Goal: Task Accomplishment & Management: Manage account settings

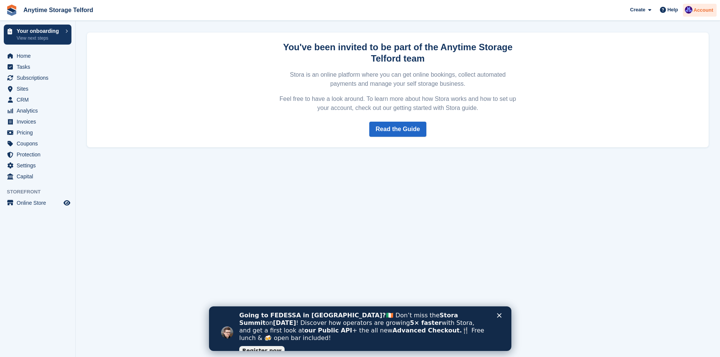
click at [702, 6] on div "Account" at bounding box center [700, 10] width 34 height 13
click at [651, 55] on div "Account & Billing" at bounding box center [657, 56] width 44 height 8
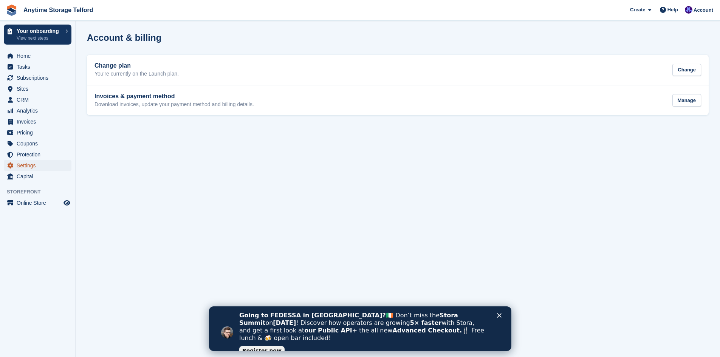
click at [25, 164] on span "Settings" at bounding box center [39, 165] width 45 height 11
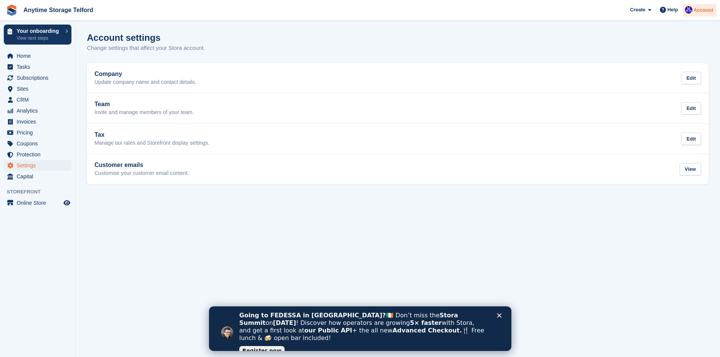
click at [699, 9] on span "Account" at bounding box center [704, 10] width 20 height 8
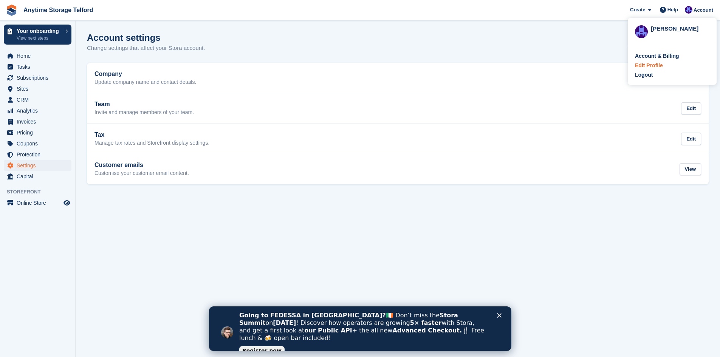
click at [645, 64] on div "Edit Profile" at bounding box center [649, 66] width 28 height 8
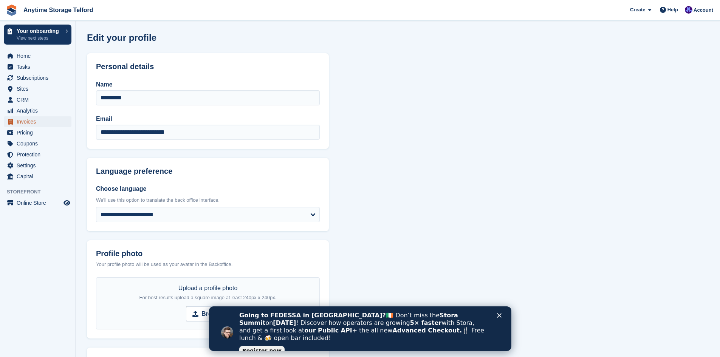
click at [30, 124] on span "Invoices" at bounding box center [39, 121] width 45 height 11
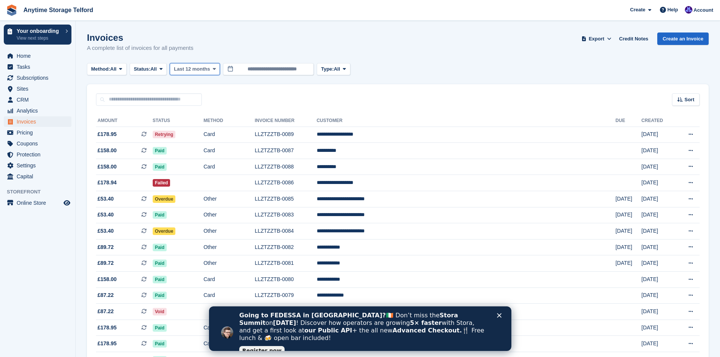
click at [190, 67] on span "Last 12 months" at bounding box center [192, 69] width 36 height 8
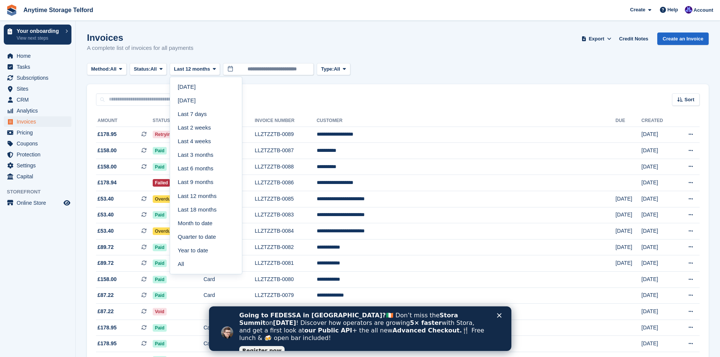
click at [529, 67] on div "Method: All All Bank Transfer Cash Cheque Debit/Credit Card Direct Debit SEPA D…" at bounding box center [398, 69] width 622 height 12
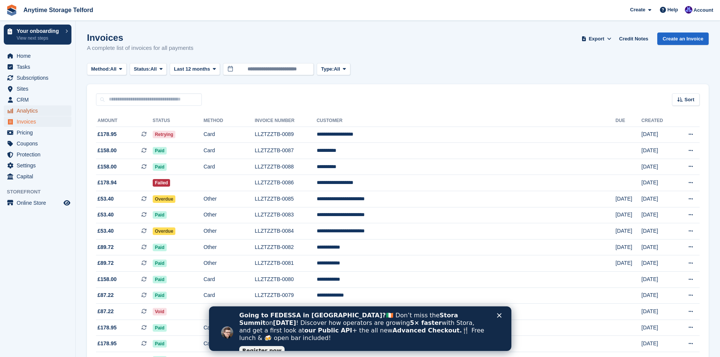
click at [33, 110] on span "Analytics" at bounding box center [39, 110] width 45 height 11
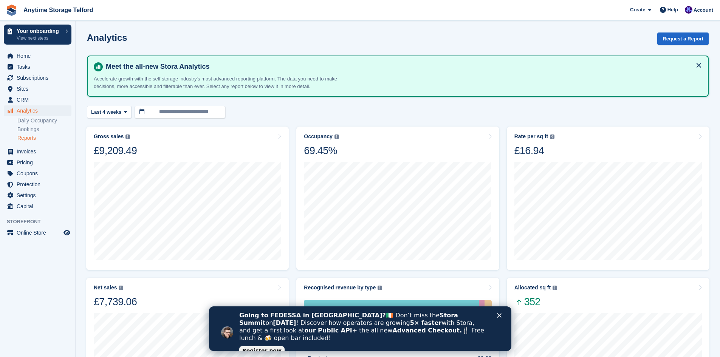
click at [38, 138] on link "Reports" at bounding box center [44, 138] width 54 height 7
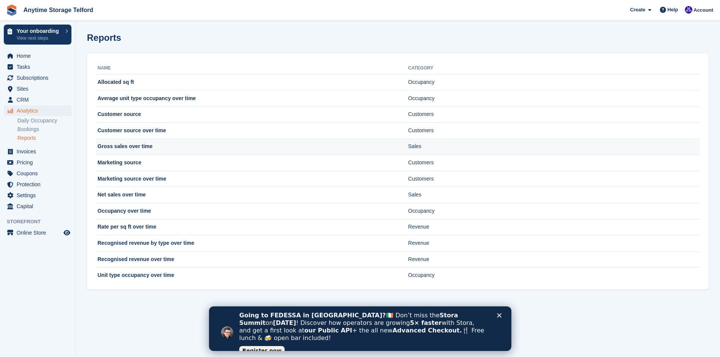
click at [126, 149] on td "Gross sales over time" at bounding box center [252, 147] width 312 height 16
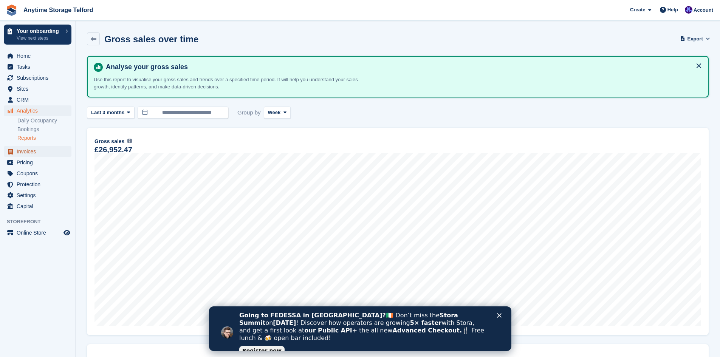
click at [28, 156] on span "Invoices" at bounding box center [39, 151] width 45 height 11
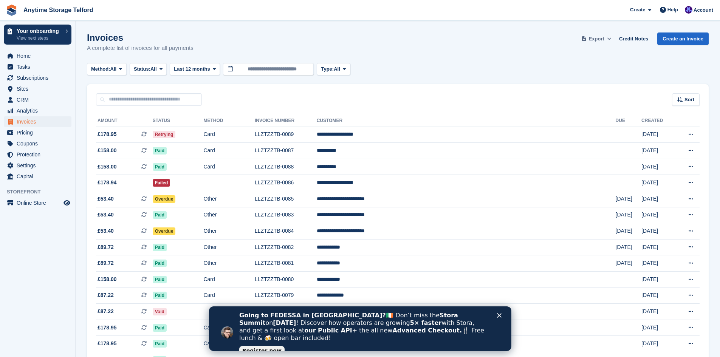
click at [605, 40] on span "Export" at bounding box center [597, 39] width 16 height 8
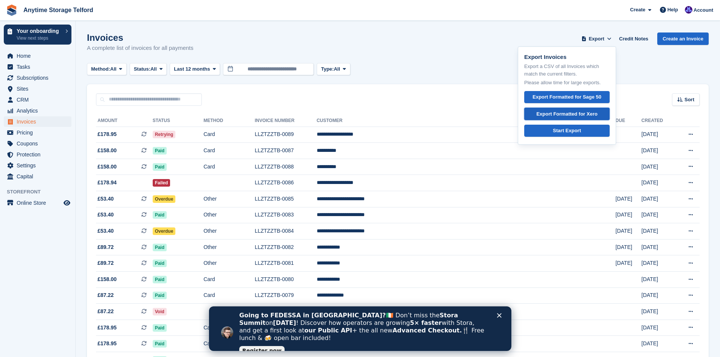
click at [589, 115] on div "Export Formatted for Xero" at bounding box center [567, 114] width 61 height 8
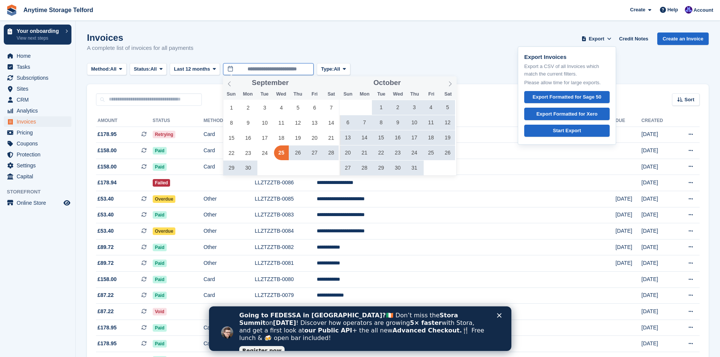
click at [251, 68] on input "**********" at bounding box center [268, 69] width 91 height 12
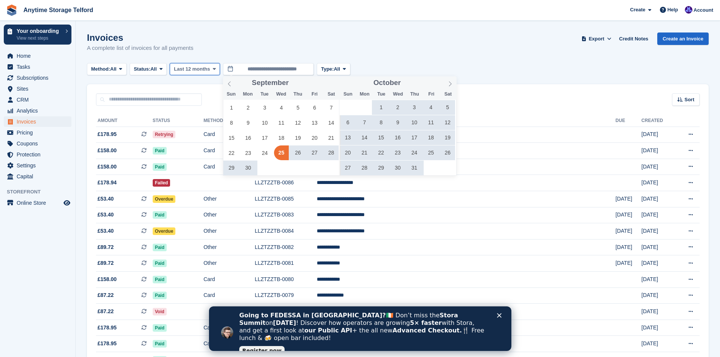
click at [196, 65] on button "Last 12 months" at bounding box center [195, 69] width 50 height 12
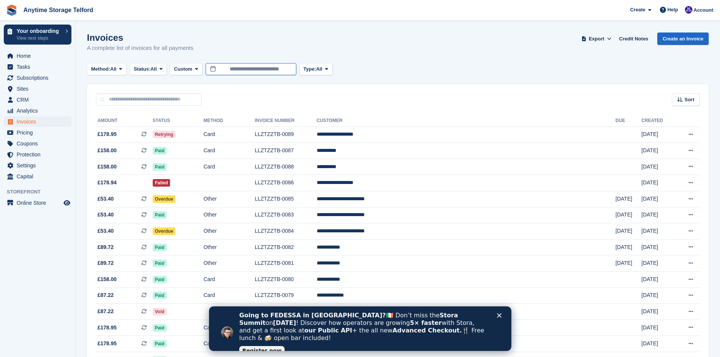
click at [242, 71] on input "**********" at bounding box center [251, 69] width 91 height 12
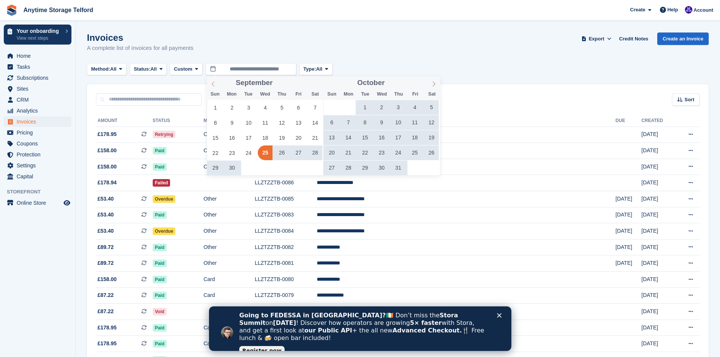
click at [215, 79] on span at bounding box center [213, 82] width 13 height 13
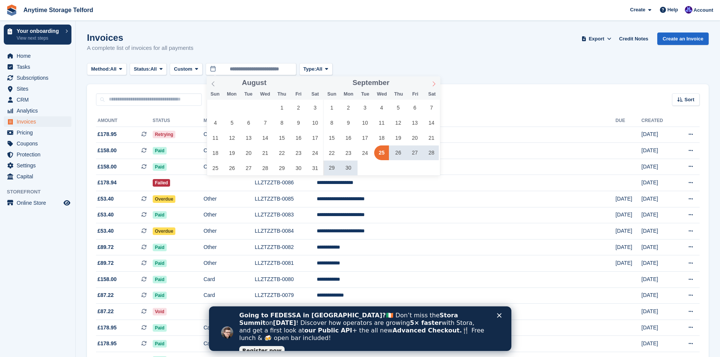
click at [429, 84] on span at bounding box center [434, 82] width 13 height 13
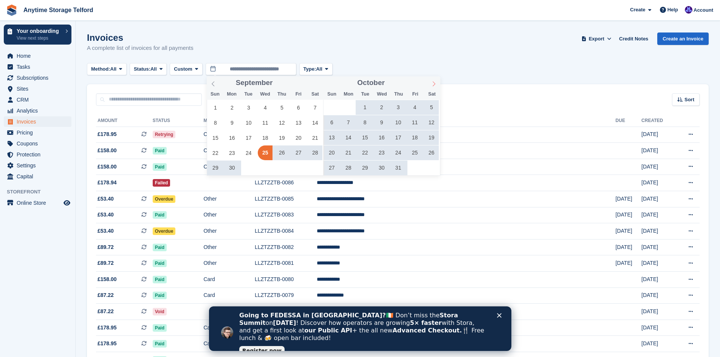
click at [430, 84] on span at bounding box center [434, 82] width 13 height 13
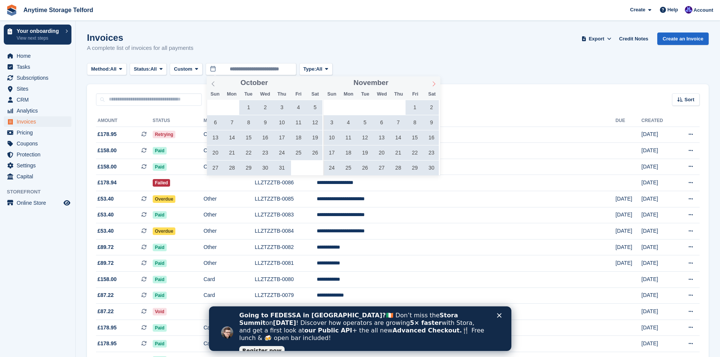
click at [430, 84] on span at bounding box center [434, 82] width 13 height 13
type input "****"
click at [430, 84] on span at bounding box center [434, 82] width 13 height 13
type input "****"
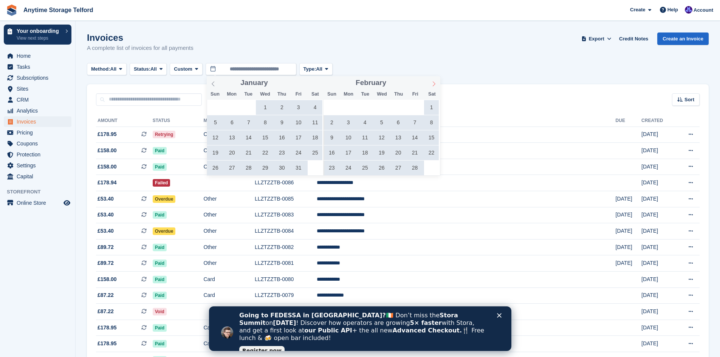
click at [430, 84] on span at bounding box center [434, 82] width 13 height 13
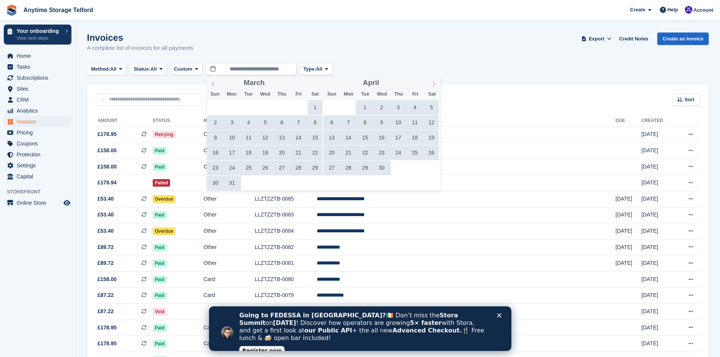
click at [430, 84] on span at bounding box center [434, 82] width 13 height 13
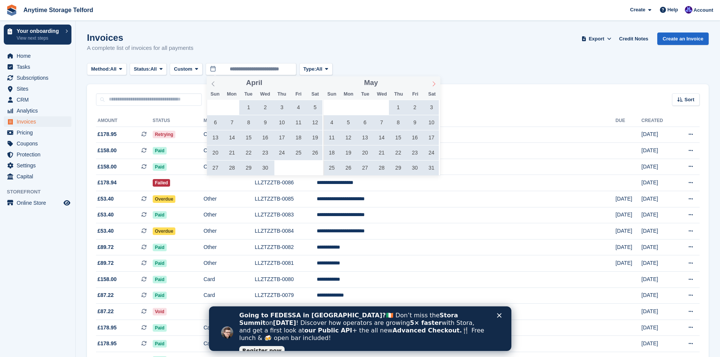
click at [430, 84] on span at bounding box center [434, 82] width 13 height 13
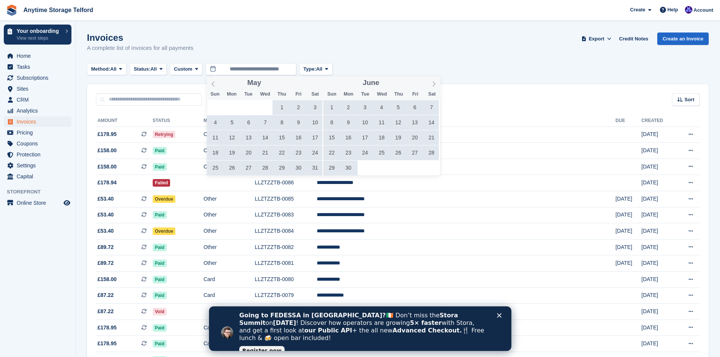
click at [333, 110] on span "1" at bounding box center [331, 107] width 15 height 15
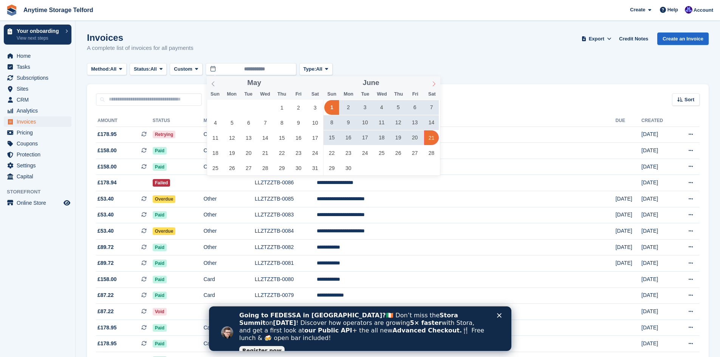
click at [434, 81] on icon at bounding box center [433, 83] width 5 height 5
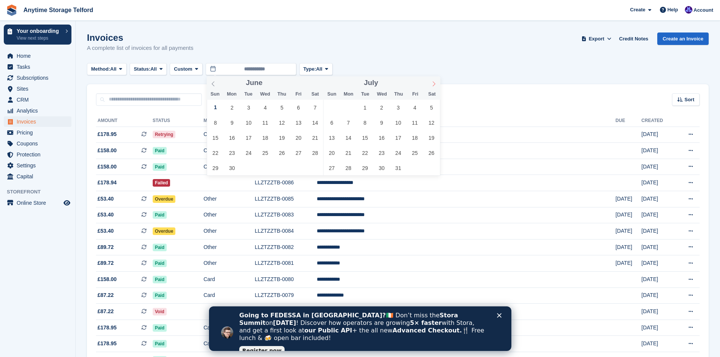
click at [434, 81] on icon at bounding box center [433, 83] width 5 height 5
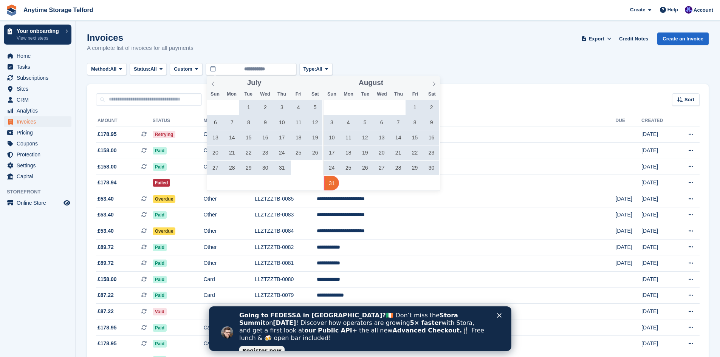
click at [332, 182] on span "31" at bounding box center [331, 183] width 15 height 15
type input "**********"
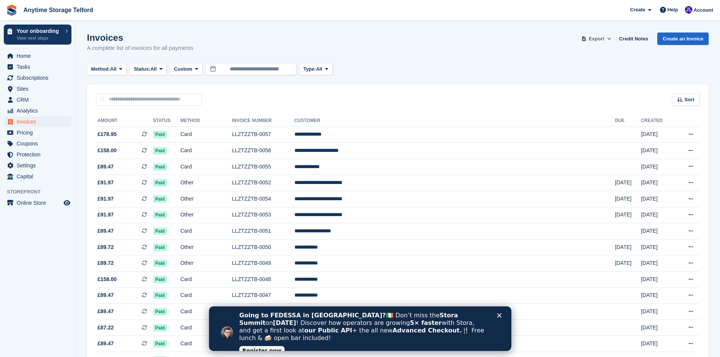
click at [601, 39] on span "Export" at bounding box center [597, 39] width 16 height 8
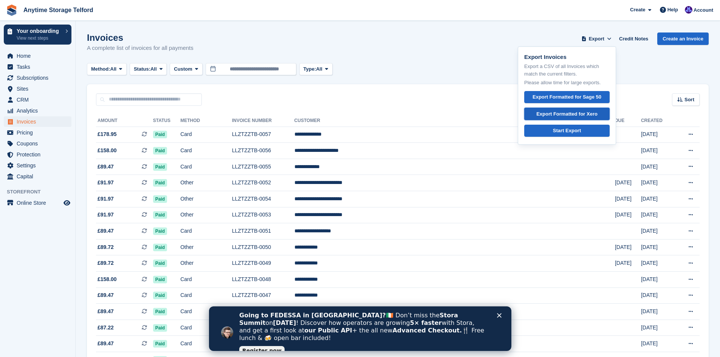
click at [587, 116] on div "Export Formatted for Xero" at bounding box center [567, 114] width 61 height 8
click at [401, 137] on td "**********" at bounding box center [455, 135] width 321 height 16
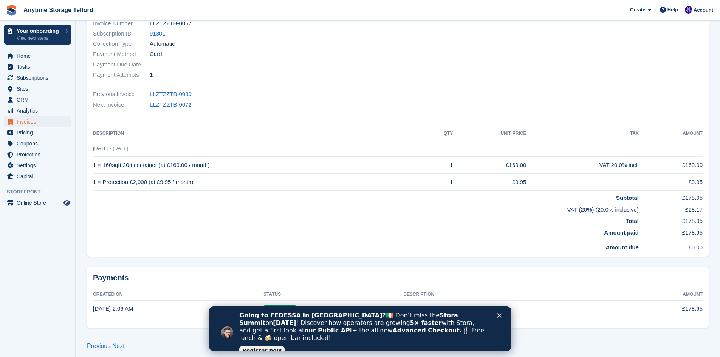
scroll to position [111, 0]
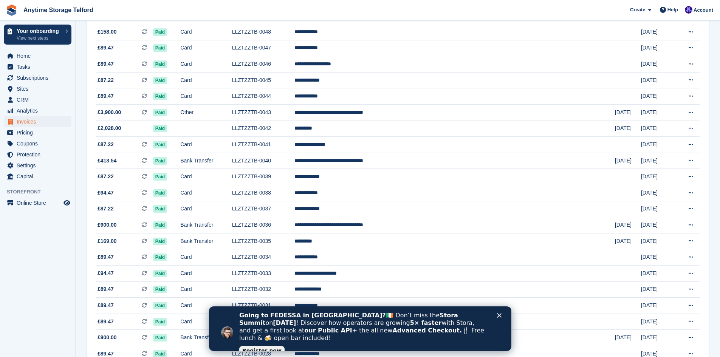
scroll to position [265, 0]
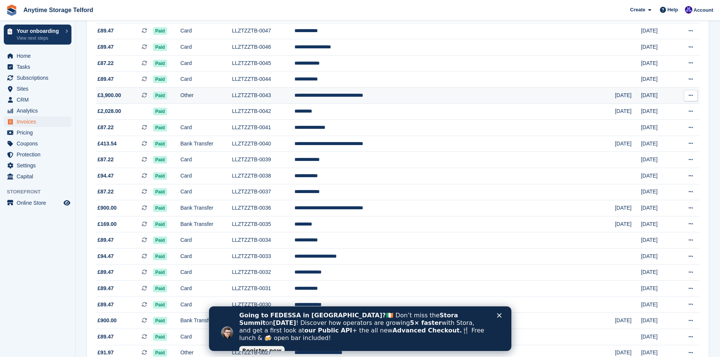
click at [380, 93] on td "**********" at bounding box center [455, 96] width 321 height 16
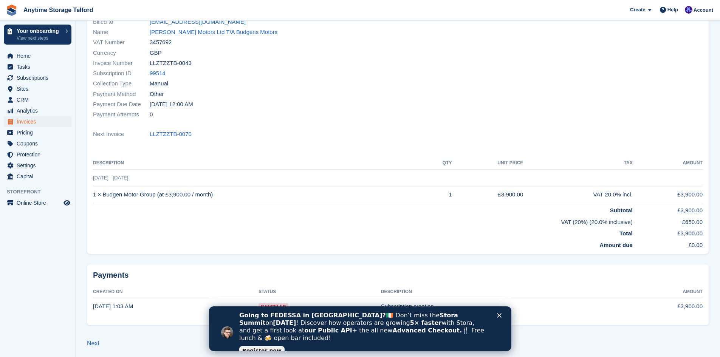
scroll to position [79, 0]
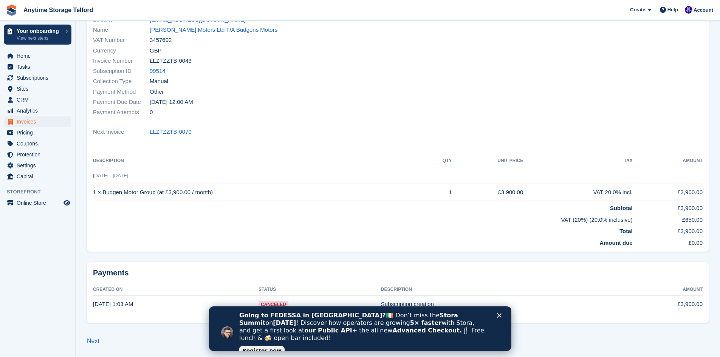
click at [28, 270] on aside "Your onboarding View next steps Home Tasks Subscriptions Subscriptions Subscrip…" at bounding box center [37, 180] width 75 height 319
click at [500, 313] on icon "Close" at bounding box center [499, 315] width 5 height 5
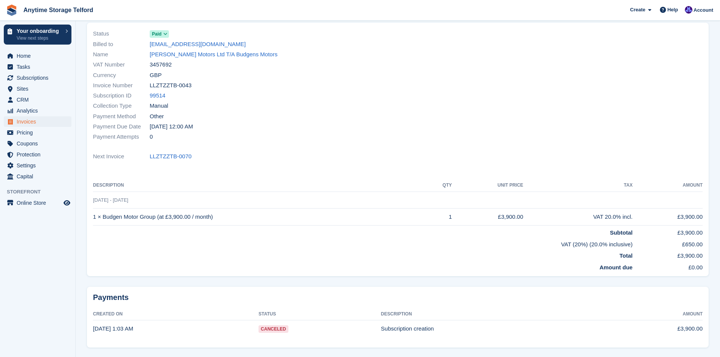
scroll to position [41, 0]
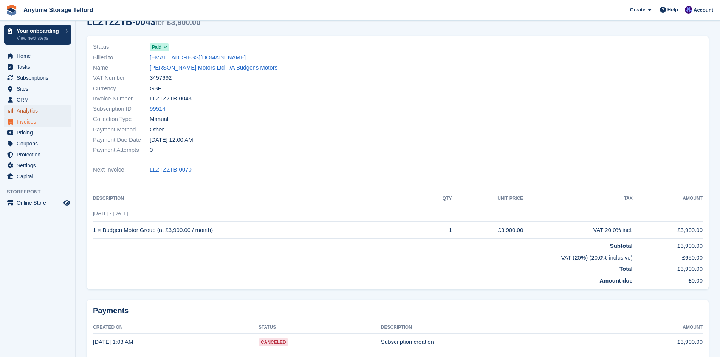
click at [30, 107] on span "Analytics" at bounding box center [39, 110] width 45 height 11
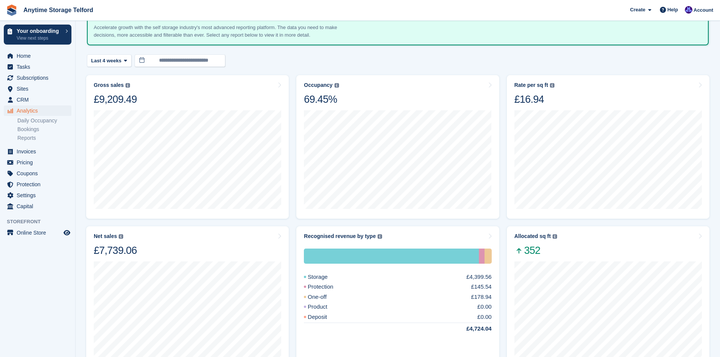
scroll to position [38, 0]
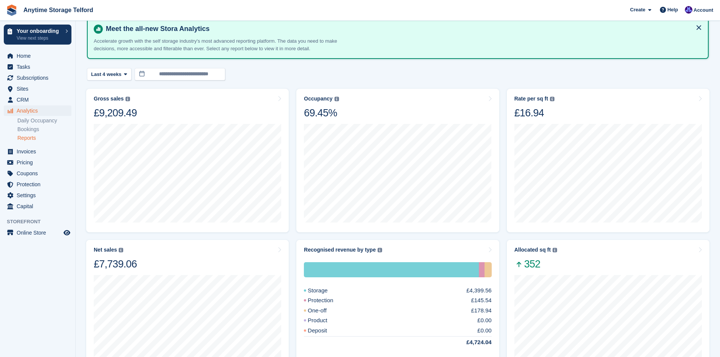
click at [19, 140] on link "Reports" at bounding box center [44, 138] width 54 height 7
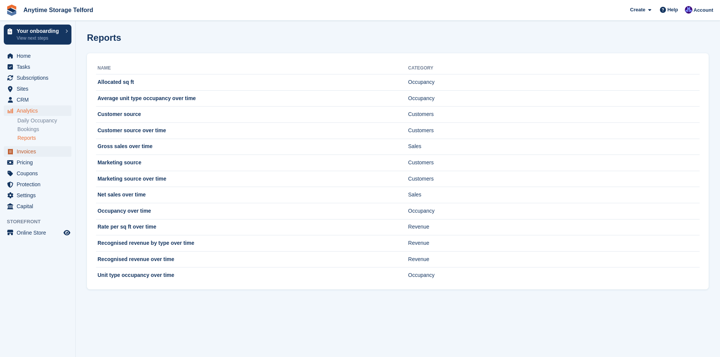
click at [46, 151] on span "Invoices" at bounding box center [39, 151] width 45 height 11
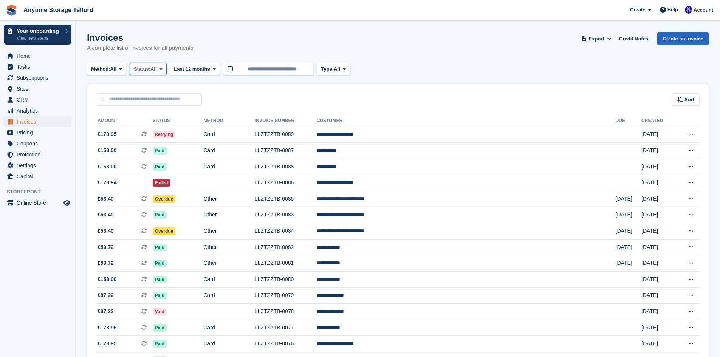
click at [145, 74] on button "Status: All" at bounding box center [148, 69] width 37 height 12
click at [152, 127] on link "Open" at bounding box center [166, 128] width 66 height 14
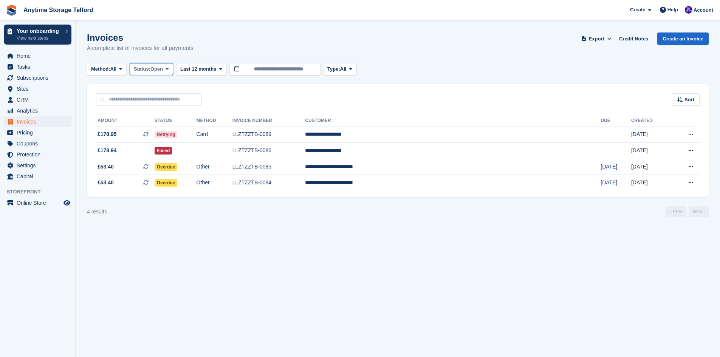
click at [166, 66] on button "Status: Open" at bounding box center [151, 69] width 43 height 12
click at [164, 97] on link "Paid" at bounding box center [166, 101] width 66 height 14
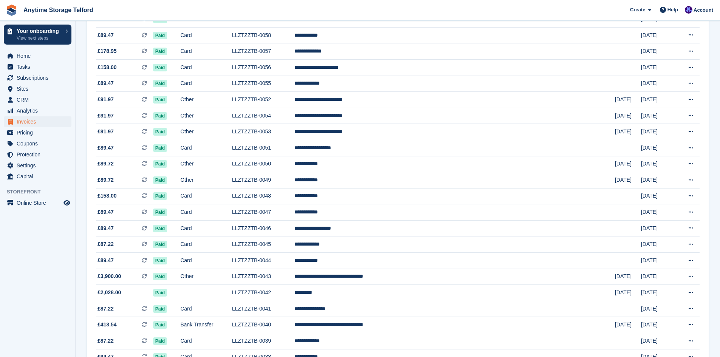
scroll to position [492, 0]
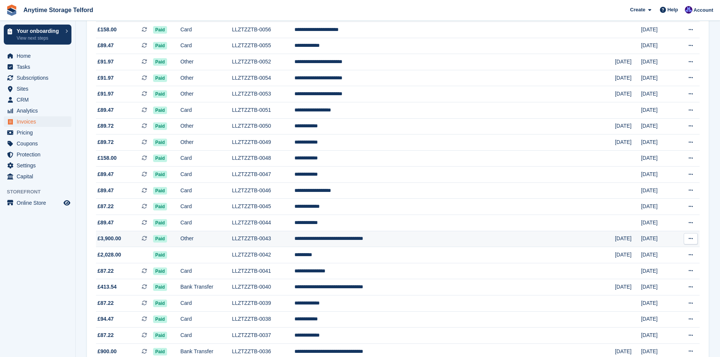
click at [405, 241] on td "**********" at bounding box center [455, 239] width 321 height 16
click at [447, 245] on td "**********" at bounding box center [455, 239] width 321 height 16
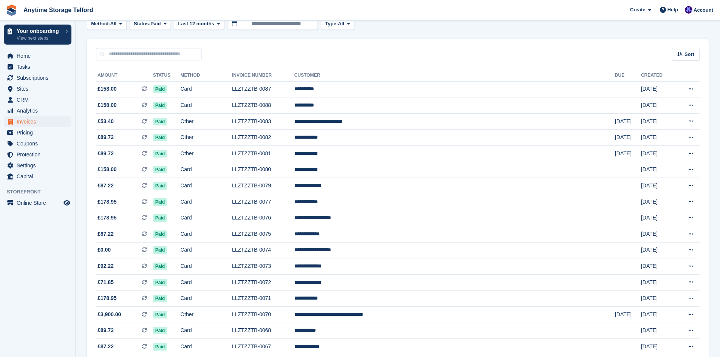
scroll to position [0, 0]
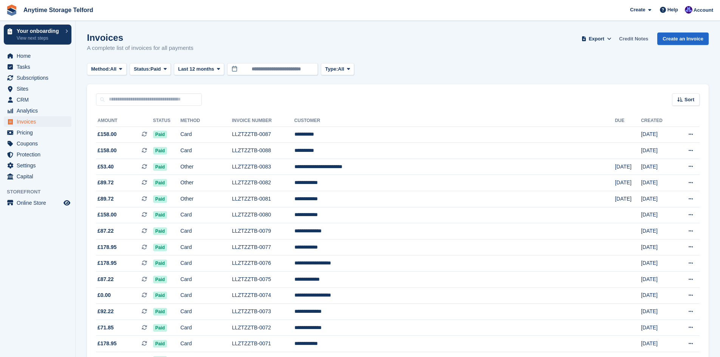
click at [631, 38] on link "Credit Notes" at bounding box center [633, 39] width 35 height 12
click at [167, 69] on icon at bounding box center [165, 69] width 3 height 5
click at [142, 146] on link "Void" at bounding box center [166, 142] width 66 height 14
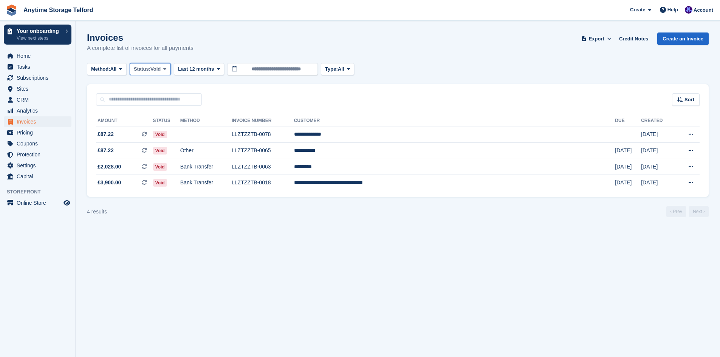
click at [152, 75] on button "Status: Void" at bounding box center [150, 69] width 41 height 12
click at [149, 96] on link "Paid" at bounding box center [166, 101] width 66 height 14
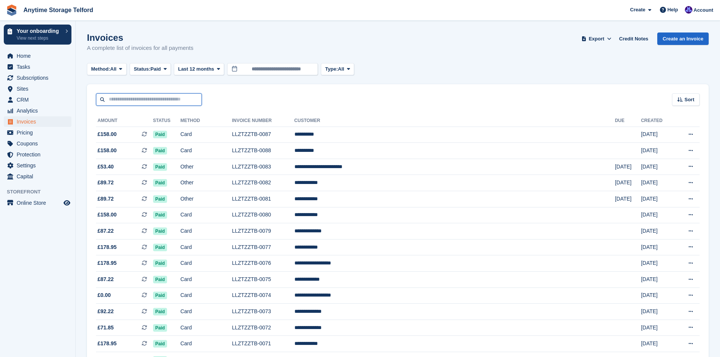
click at [138, 97] on input "text" at bounding box center [149, 99] width 106 height 12
type input "****"
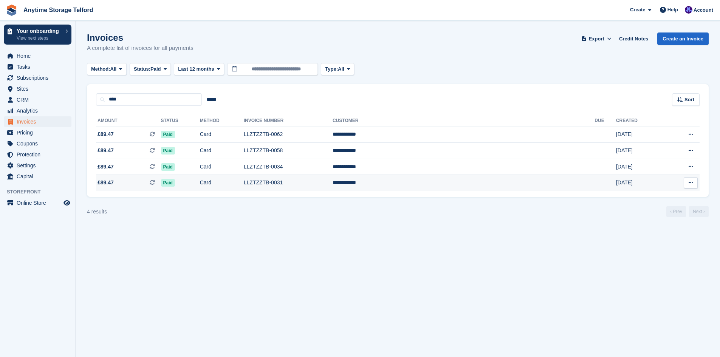
click at [464, 186] on td "**********" at bounding box center [464, 183] width 262 height 16
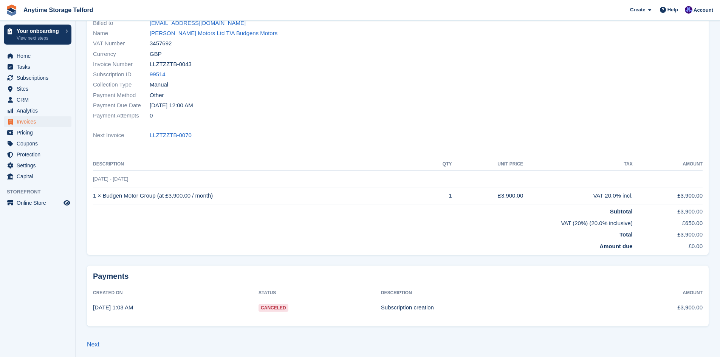
scroll to position [79, 0]
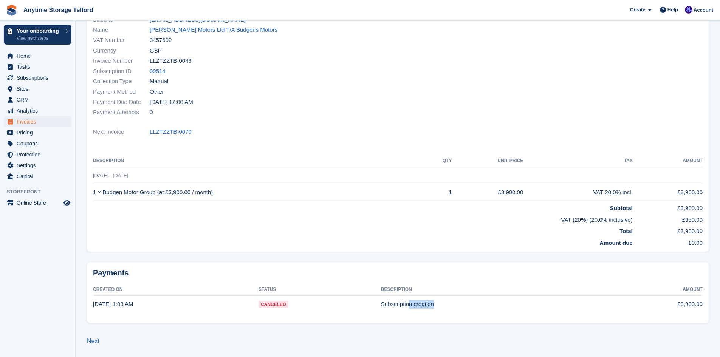
drag, startPoint x: 410, startPoint y: 306, endPoint x: 504, endPoint y: 308, distance: 93.8
click at [504, 308] on td "Subscription creation" at bounding box center [490, 304] width 218 height 17
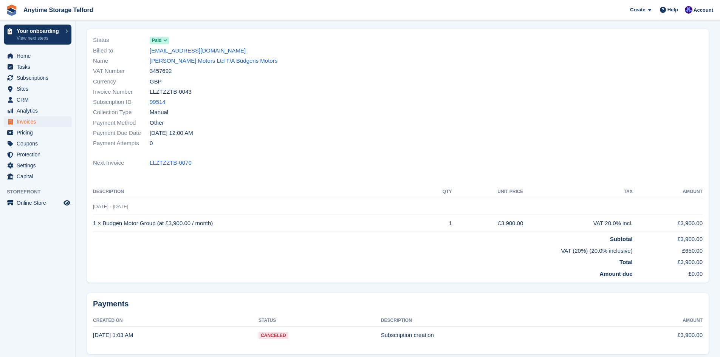
scroll to position [0, 0]
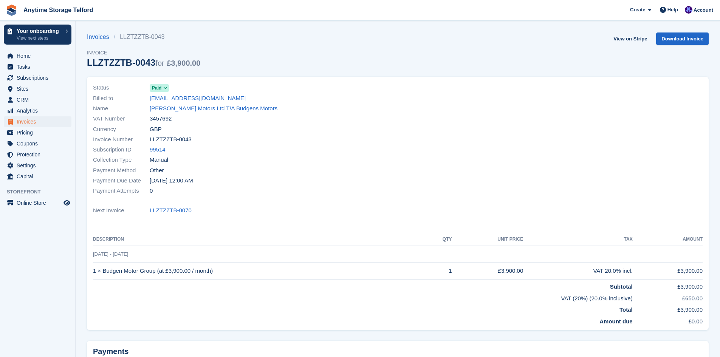
click at [165, 86] on icon at bounding box center [165, 88] width 4 height 5
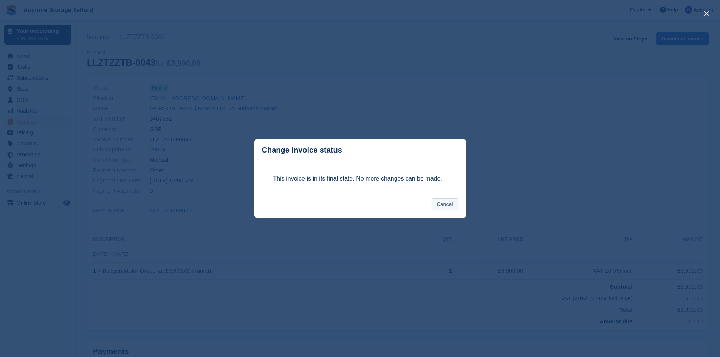
click at [455, 208] on button "Cancel" at bounding box center [445, 205] width 27 height 12
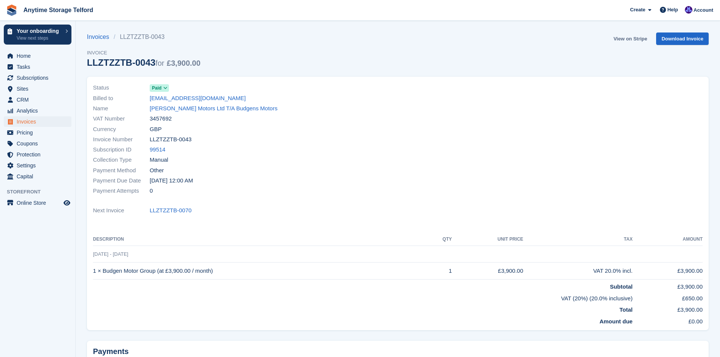
click at [627, 37] on link "View on Stripe" at bounding box center [631, 39] width 40 height 12
click at [316, 143] on div "Invoice Number LLZTZZTB-0043" at bounding box center [243, 140] width 301 height 10
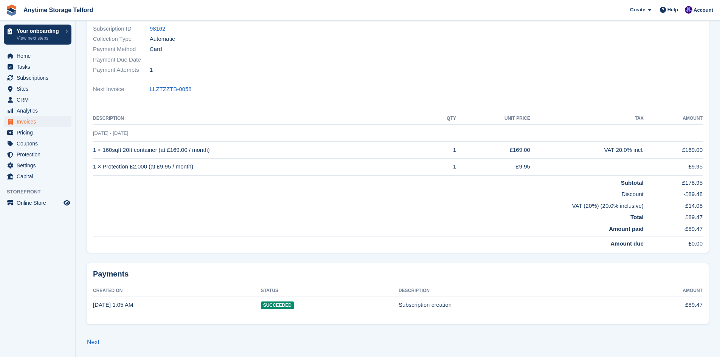
scroll to position [112, 0]
click at [667, 304] on td "£89.47" at bounding box center [661, 304] width 83 height 17
click at [101, 304] on time "[DATE] 1:05 AM" at bounding box center [113, 304] width 40 height 6
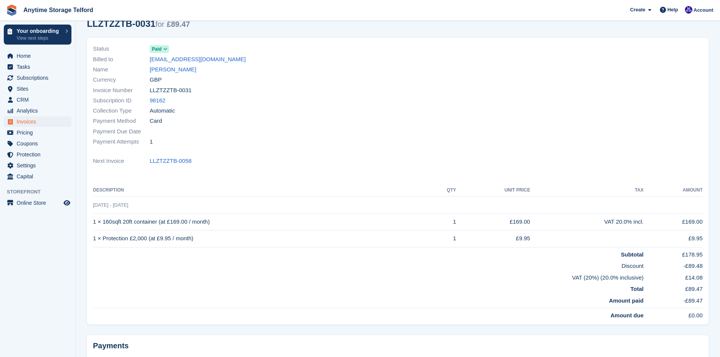
scroll to position [0, 0]
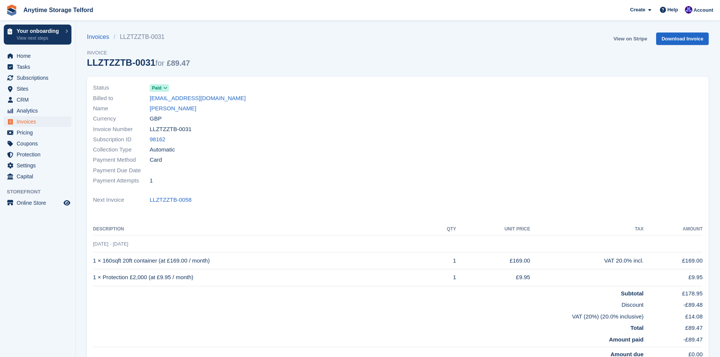
click at [626, 41] on link "View on Stripe" at bounding box center [631, 39] width 40 height 12
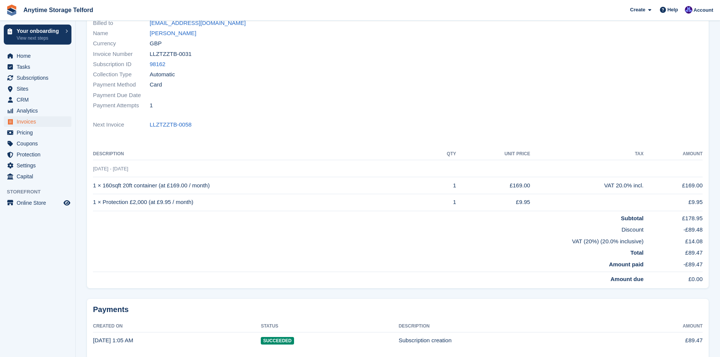
scroll to position [112, 0]
